Goal: Information Seeking & Learning: Find specific fact

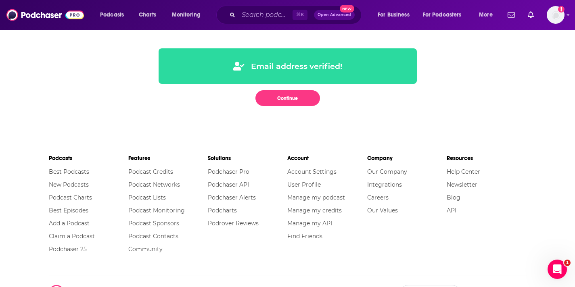
click at [257, 23] on div "⌘ K Open Advanced New" at bounding box center [288, 15] width 145 height 19
click at [256, 15] on input "Search podcasts, credits, & more..." at bounding box center [266, 14] width 54 height 13
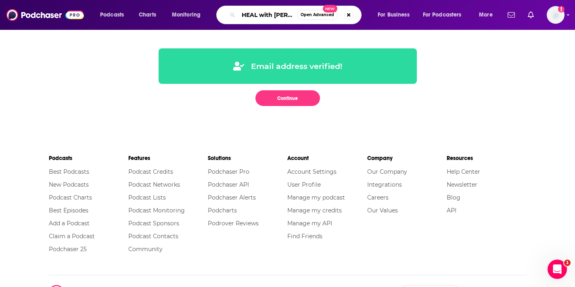
type input "HEAL with [PERSON_NAME]"
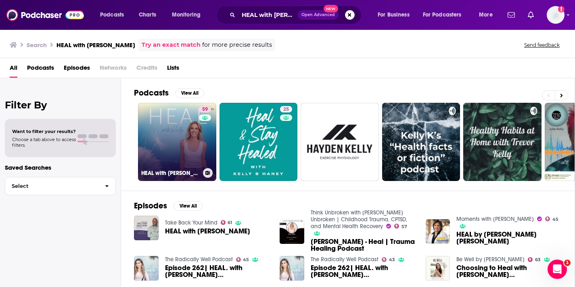
click at [199, 149] on div "59" at bounding box center [206, 137] width 14 height 62
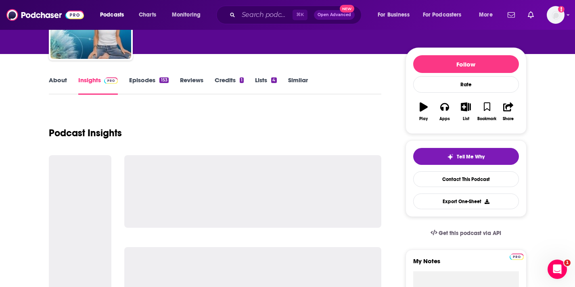
scroll to position [77, 0]
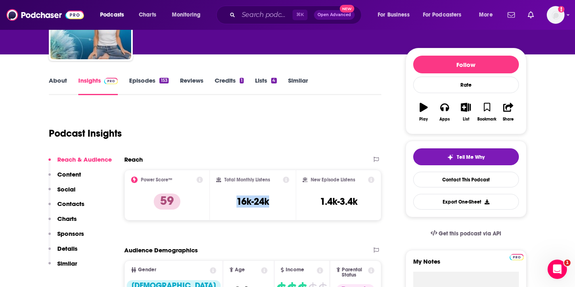
drag, startPoint x: 269, startPoint y: 203, endPoint x: 236, endPoint y: 202, distance: 33.1
click at [236, 202] on div "Total Monthly Listens 16k-24k" at bounding box center [252, 195] width 73 height 37
copy h3 "16k-24k"
